Goal: Task Accomplishment & Management: Use online tool/utility

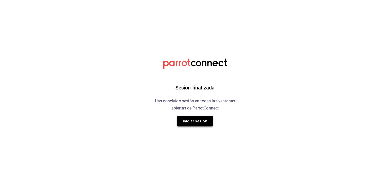
click at [208, 119] on button "Iniciar sesión" at bounding box center [195, 121] width 36 height 11
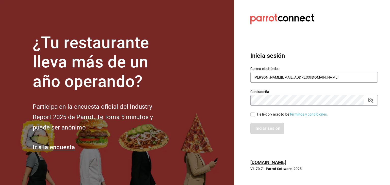
click at [253, 117] on input "He leído y acepto los Términos y condiciones." at bounding box center [252, 114] width 5 height 5
checkbox input "true"
click at [265, 132] on button "Iniciar sesión" at bounding box center [267, 128] width 35 height 11
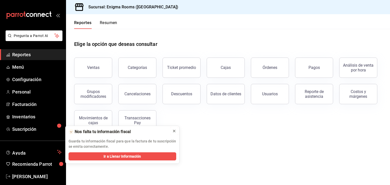
click at [174, 129] on icon at bounding box center [174, 131] width 4 height 4
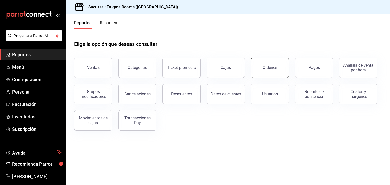
click at [273, 64] on button "Órdenes" at bounding box center [270, 68] width 38 height 20
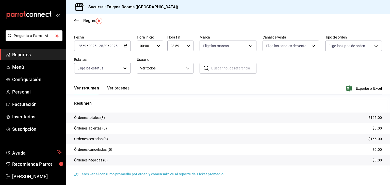
scroll to position [14, 0]
click at [20, 64] on span "Menú" at bounding box center [36, 67] width 49 height 7
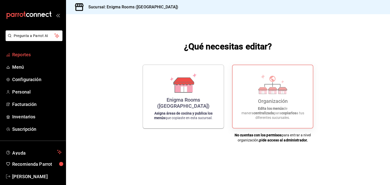
click at [20, 55] on span "Reportes" at bounding box center [36, 54] width 49 height 7
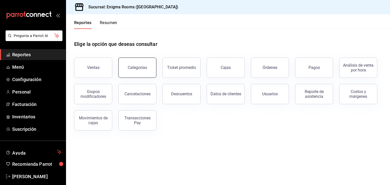
click at [133, 69] on div "Categorías" at bounding box center [137, 67] width 19 height 5
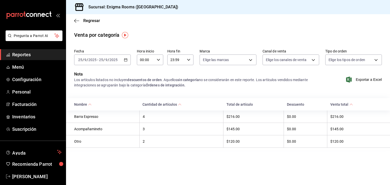
click at [128, 60] on div "[DATE] [DATE] - [DATE] [DATE]" at bounding box center [102, 60] width 57 height 11
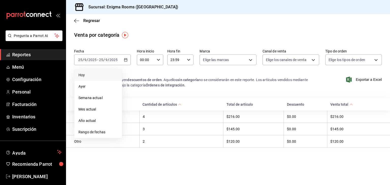
click at [90, 78] on li "Hoy" at bounding box center [97, 75] width 47 height 11
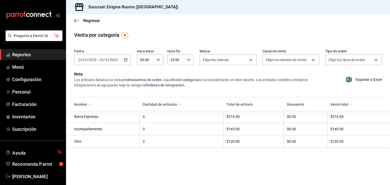
click at [128, 60] on div "[DATE] [DATE] - [DATE] [DATE]" at bounding box center [102, 60] width 57 height 11
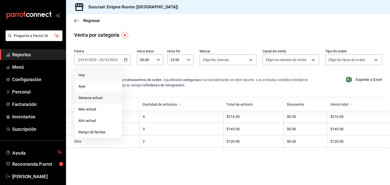
click at [99, 99] on span "Semana actual" at bounding box center [97, 97] width 39 height 5
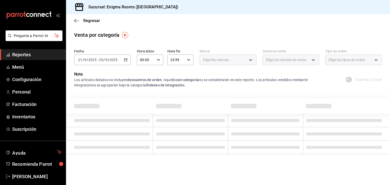
click at [124, 60] on \(Stroke\) "button" at bounding box center [125, 60] width 3 height 3
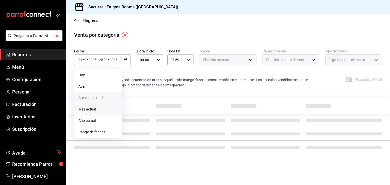
click at [99, 111] on span "Mes actual" at bounding box center [97, 109] width 39 height 5
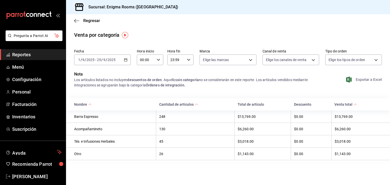
click at [364, 77] on span "Exportar a Excel" at bounding box center [364, 80] width 35 height 6
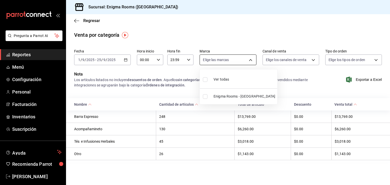
click at [235, 63] on body "Pregunta a Parrot AI Reportes Menú Configuración Personal Facturación Inventari…" at bounding box center [195, 92] width 390 height 185
click at [103, 93] on div at bounding box center [195, 92] width 390 height 185
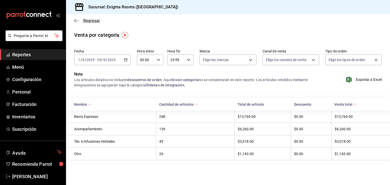
click at [76, 22] on icon "button" at bounding box center [76, 21] width 5 height 5
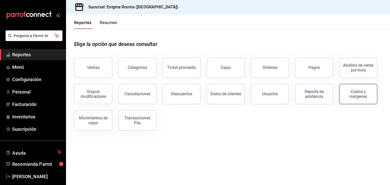
click at [348, 100] on button "Costos y márgenes" at bounding box center [358, 94] width 38 height 20
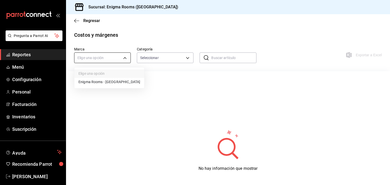
click at [125, 55] on body "Pregunta a Parrot AI Reportes Menú Configuración Personal Facturación Inventari…" at bounding box center [195, 92] width 390 height 185
click at [120, 82] on li "Enigma Rooms - [GEOGRAPHIC_DATA]" at bounding box center [109, 82] width 70 height 8
type input "726827d6-62d2-49a4-b0b9-2e035b31989b"
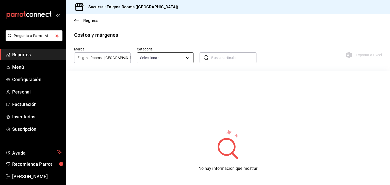
click at [190, 59] on body "Pregunta a Parrot AI Reportes Menú Configuración Personal Facturación Inventari…" at bounding box center [195, 92] width 390 height 185
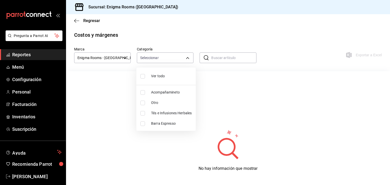
click at [179, 75] on span "Ver todo" at bounding box center [171, 76] width 41 height 5
type input "ef019d3d-b730-4ae0-90af-43145417ad82,d81c6576-2b5b-4794-ab91-92813e3be16c,7727e…"
checkbox input "true"
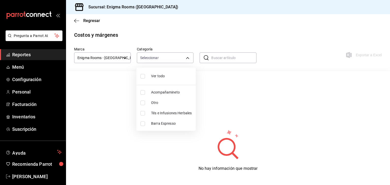
checkbox input "true"
click at [311, 34] on div at bounding box center [195, 92] width 390 height 185
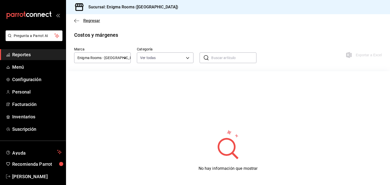
click at [79, 22] on icon "button" at bounding box center [76, 21] width 5 height 5
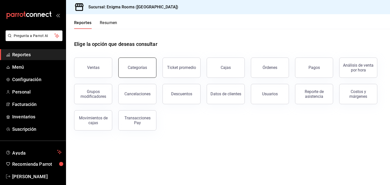
click at [144, 71] on button "Categorías" at bounding box center [137, 68] width 38 height 20
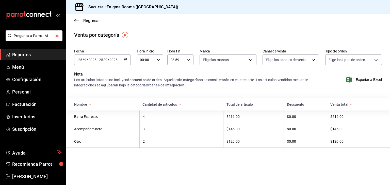
click at [124, 61] on \(Stroke\) "button" at bounding box center [125, 60] width 3 height 3
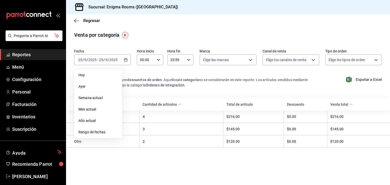
click at [99, 109] on span "Mes actual" at bounding box center [97, 109] width 39 height 5
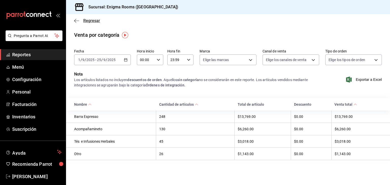
click at [82, 19] on span "Regresar" at bounding box center [87, 20] width 26 height 5
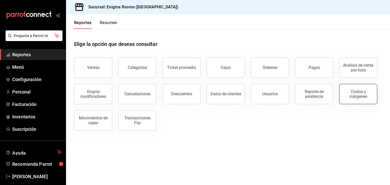
click at [356, 95] on div "Costos y márgenes" at bounding box center [357, 94] width 31 height 10
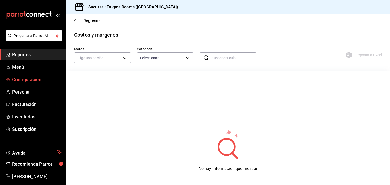
click at [35, 81] on span "Configuración" at bounding box center [36, 79] width 49 height 7
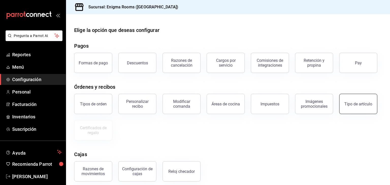
click at [357, 105] on div "Tipo de artículo" at bounding box center [358, 104] width 28 height 5
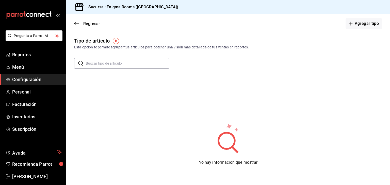
click at [142, 65] on input "text" at bounding box center [128, 63] width 84 height 10
click at [19, 56] on span "Reportes" at bounding box center [36, 54] width 49 height 7
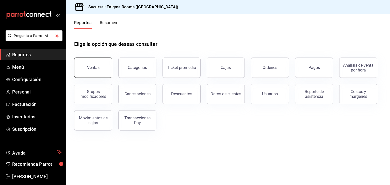
click at [87, 61] on button "Ventas" at bounding box center [93, 68] width 38 height 20
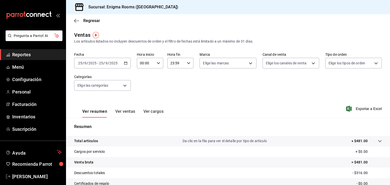
click at [23, 53] on span "Reportes" at bounding box center [36, 54] width 49 height 7
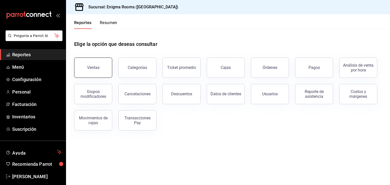
click at [94, 67] on div "Ventas" at bounding box center [93, 67] width 12 height 5
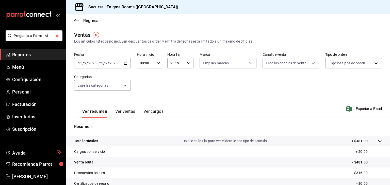
click at [126, 65] on icon "button" at bounding box center [126, 63] width 4 height 4
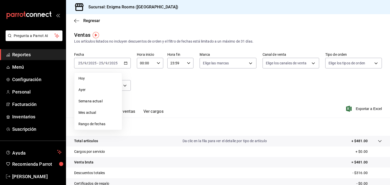
click at [94, 114] on span "Mes actual" at bounding box center [97, 112] width 39 height 5
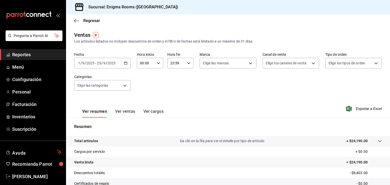
click at [158, 97] on div "Ver resumen Ver ventas Ver cargos Exportar a Excel" at bounding box center [228, 107] width 324 height 21
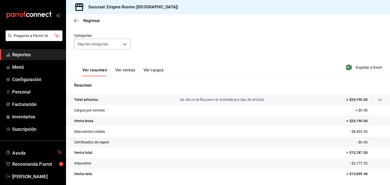
scroll to position [32, 0]
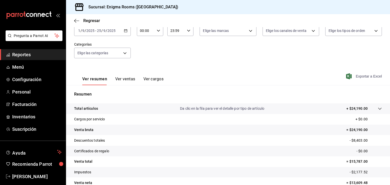
click at [361, 77] on span "Exportar a Excel" at bounding box center [364, 76] width 35 height 6
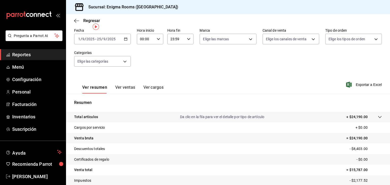
scroll to position [0, 0]
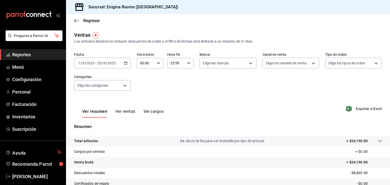
click at [14, 54] on span "Reportes" at bounding box center [36, 54] width 49 height 7
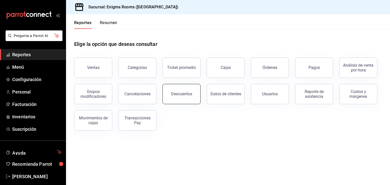
click at [180, 97] on button "Descuentos" at bounding box center [181, 94] width 38 height 20
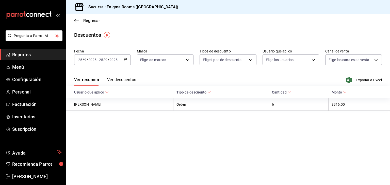
click at [124, 60] on div "[DATE] [DATE] - [DATE] [DATE]" at bounding box center [102, 60] width 57 height 11
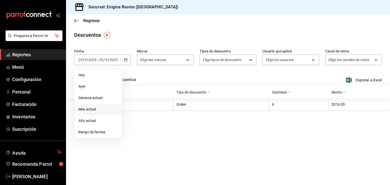
click at [102, 112] on span "Mes actual" at bounding box center [97, 109] width 39 height 5
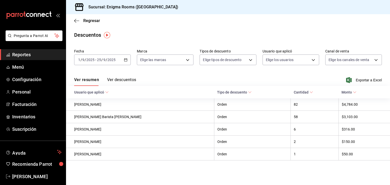
click at [122, 81] on button "Ver descuentos" at bounding box center [121, 81] width 29 height 9
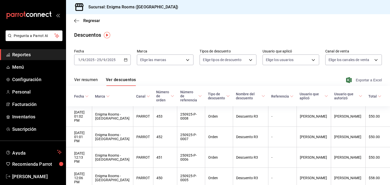
click at [365, 80] on span "Exportar a Excel" at bounding box center [364, 80] width 35 height 6
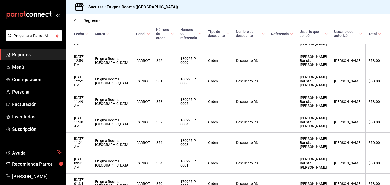
scroll to position [964, 0]
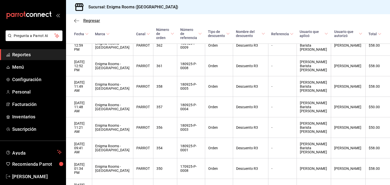
click at [79, 22] on span "Regresar" at bounding box center [87, 20] width 26 height 5
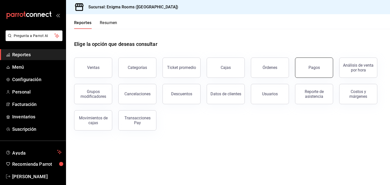
click at [307, 69] on button "Pagos" at bounding box center [314, 68] width 38 height 20
